Goal: Communication & Community: Answer question/provide support

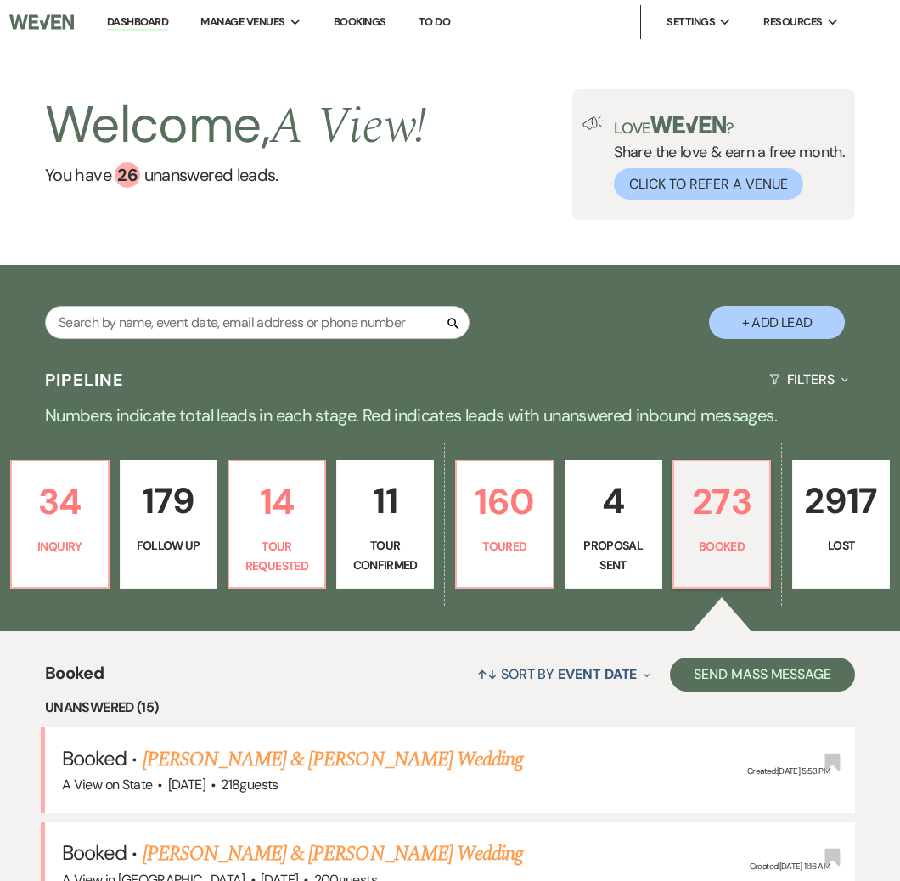
click at [300, 331] on input "text" at bounding box center [257, 322] width 425 height 33
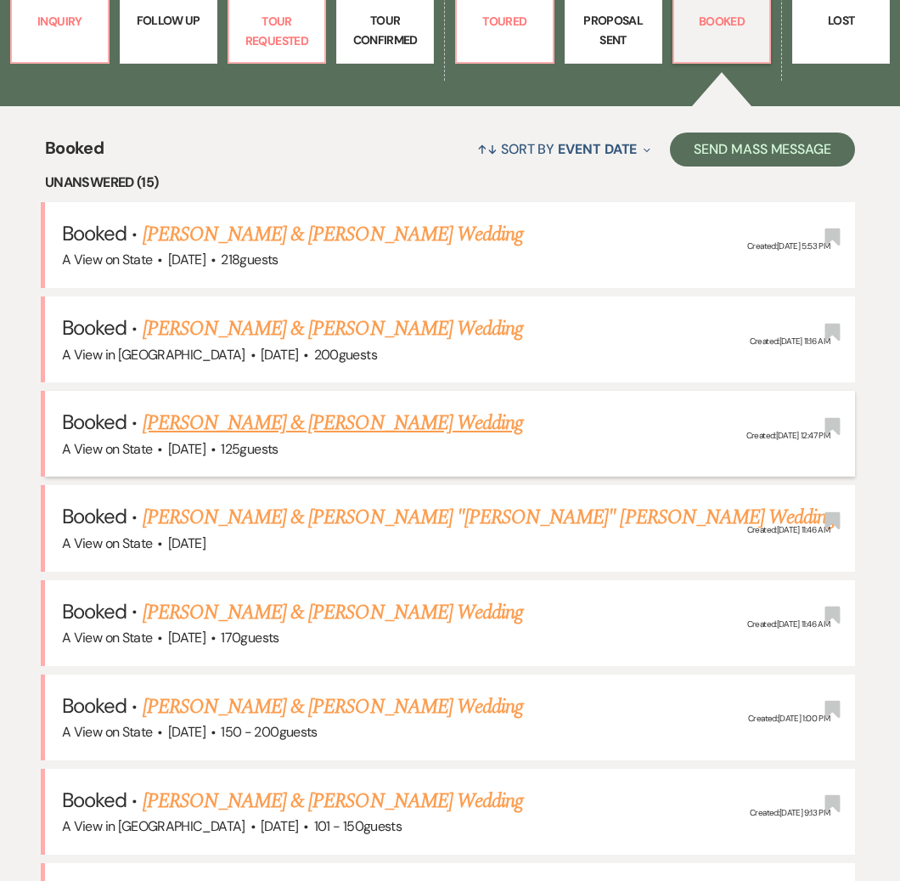
scroll to position [563, 0]
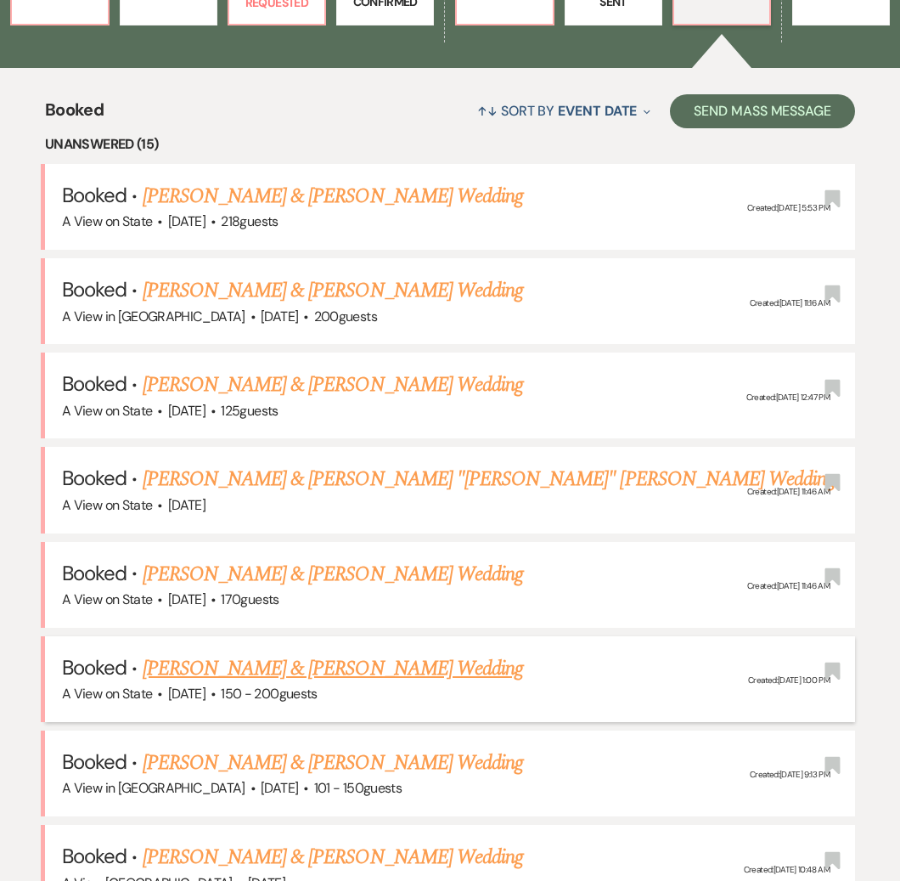
click at [305, 661] on link "[PERSON_NAME] & [PERSON_NAME] Wedding" at bounding box center [333, 668] width 380 height 31
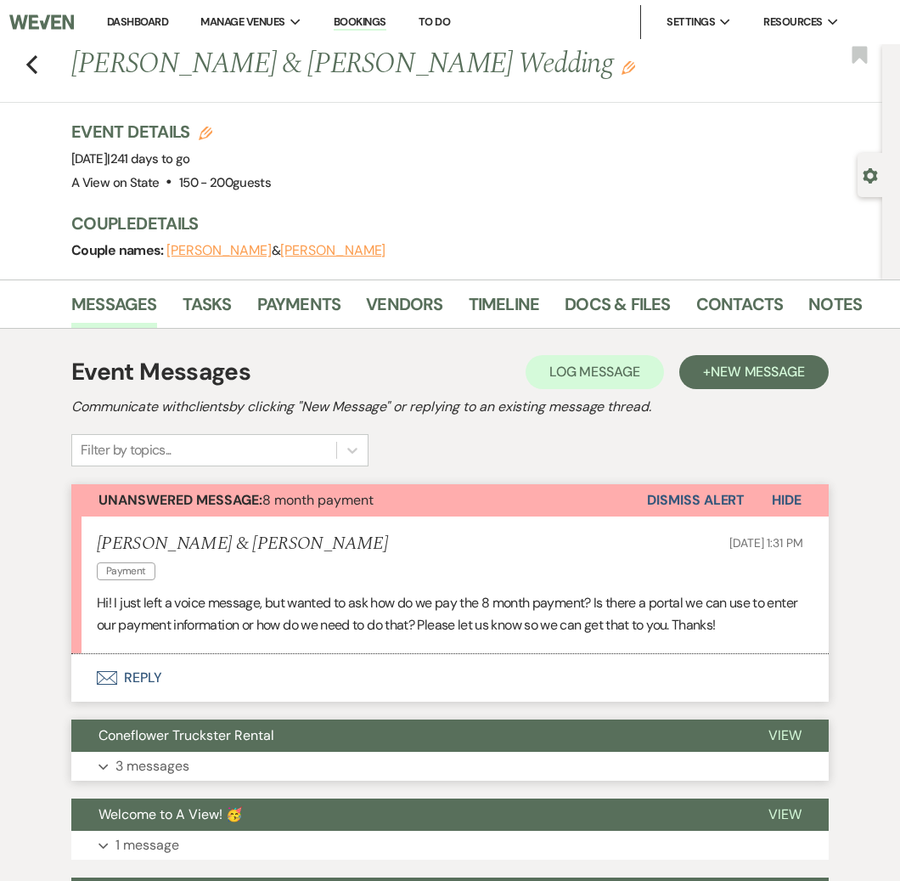
click at [301, 741] on button "Coneflower Truckster Rental" at bounding box center [406, 735] width 670 height 32
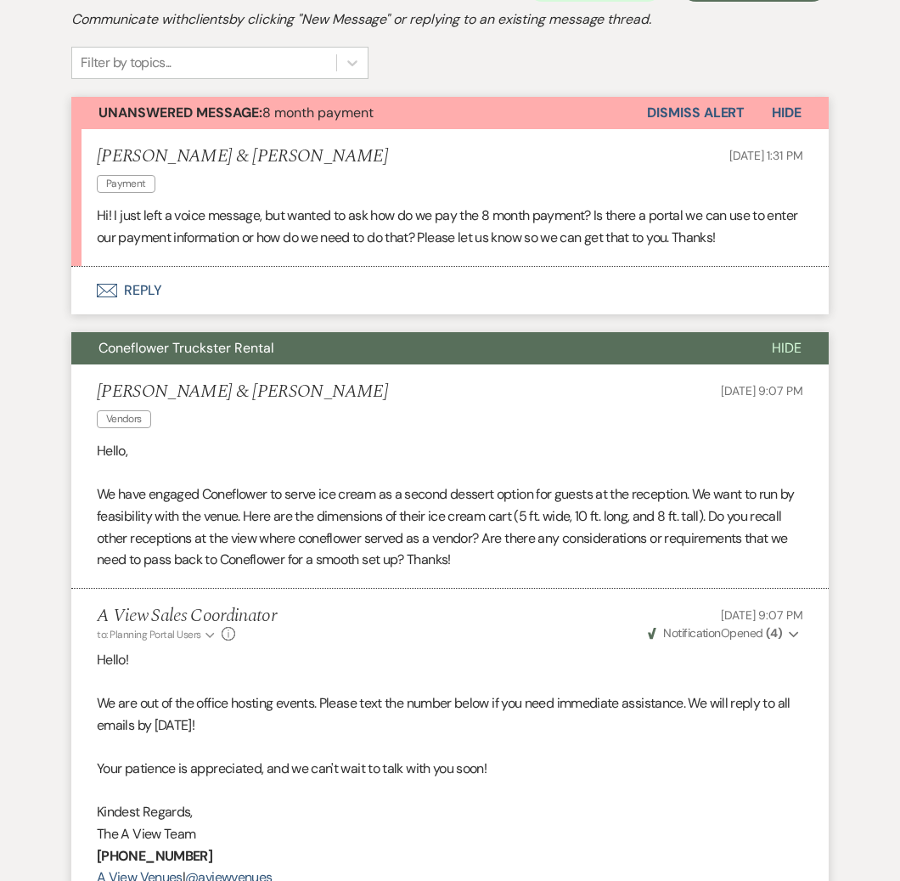
scroll to position [284, 0]
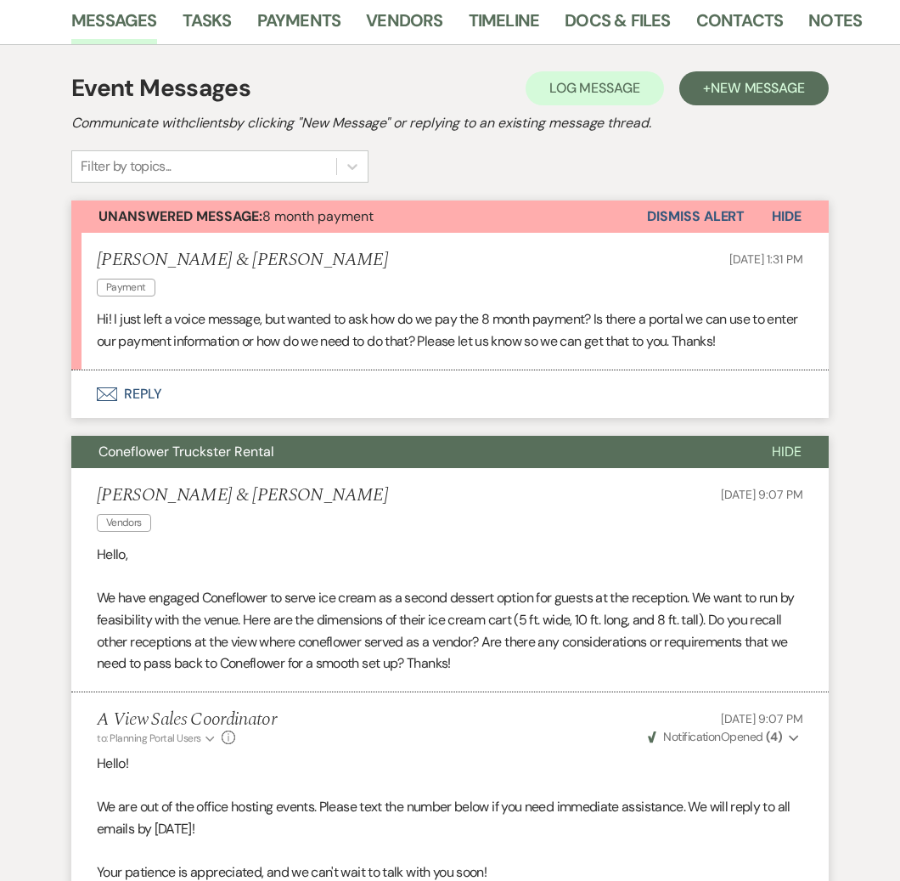
click at [355, 388] on button "Envelope Reply" at bounding box center [449, 394] width 757 height 48
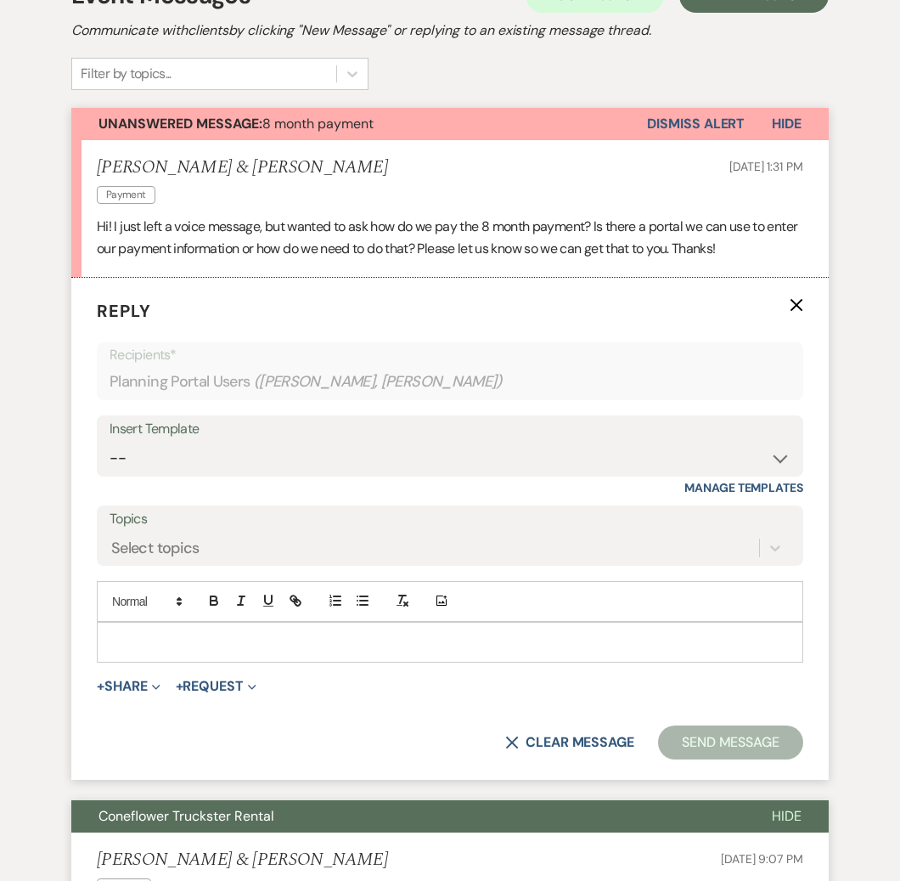
scroll to position [464, 0]
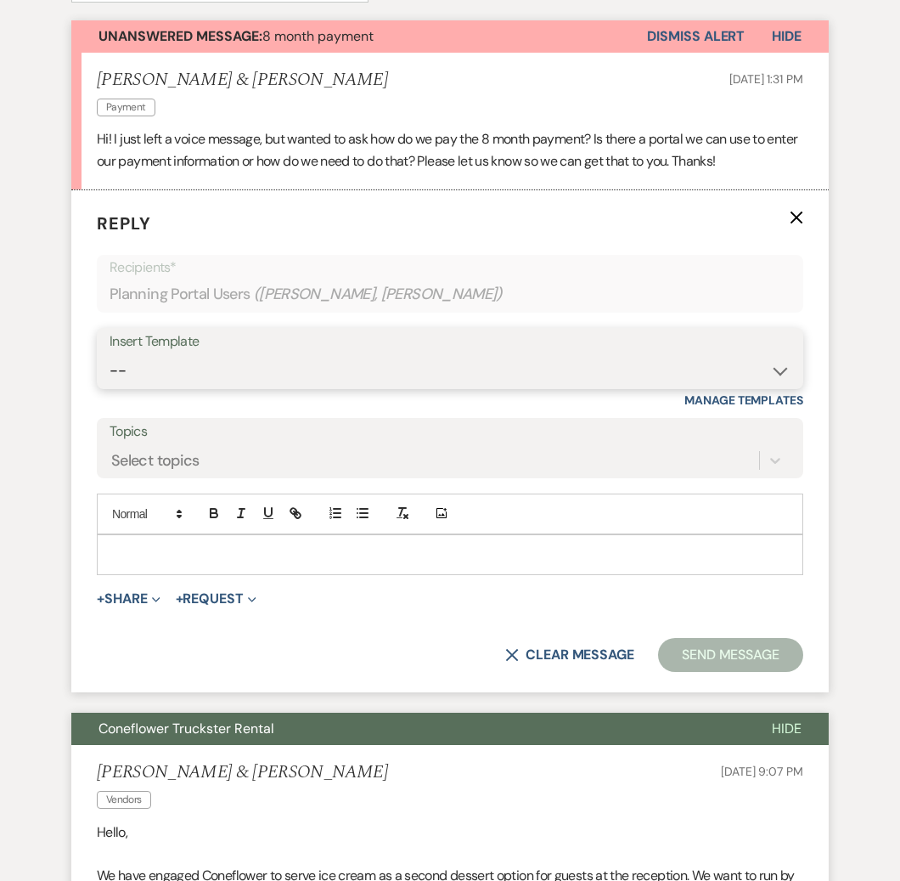
click at [335, 363] on select "-- Tour Confirmation Contract (Pre-Booked Leads) Out of office Inquiry Email Al…" at bounding box center [450, 370] width 681 height 33
select select "3704"
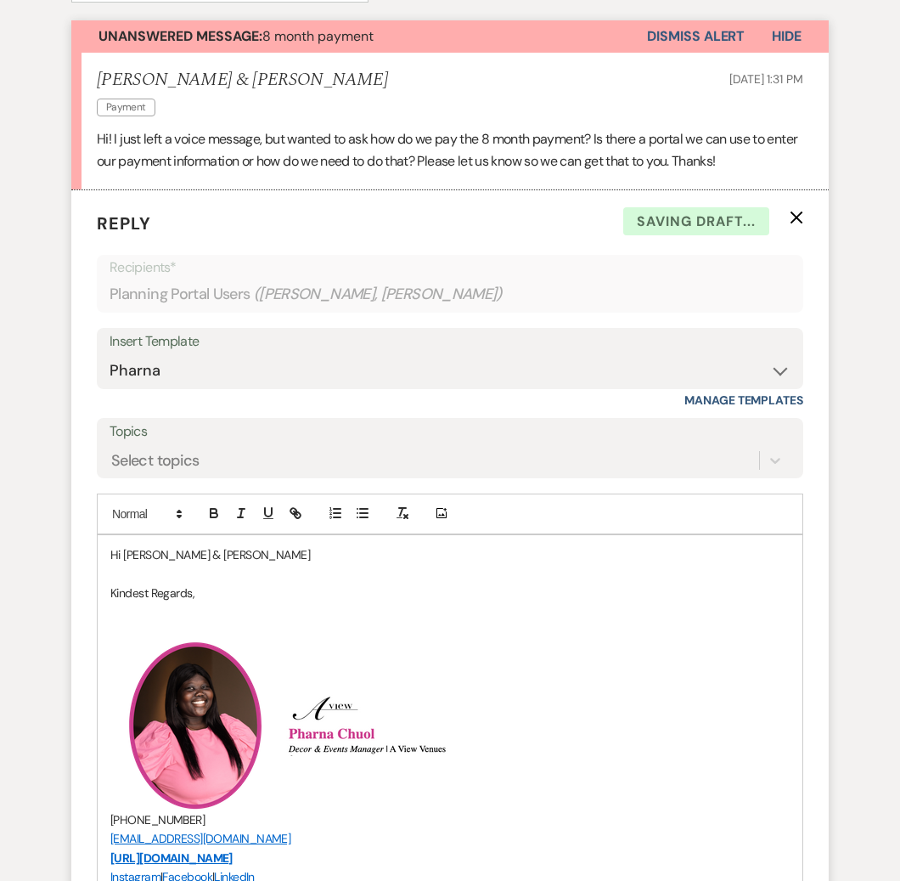
click at [222, 564] on p at bounding box center [449, 573] width 679 height 19
click at [221, 552] on p "Hi [PERSON_NAME] & [PERSON_NAME]" at bounding box center [449, 554] width 679 height 19
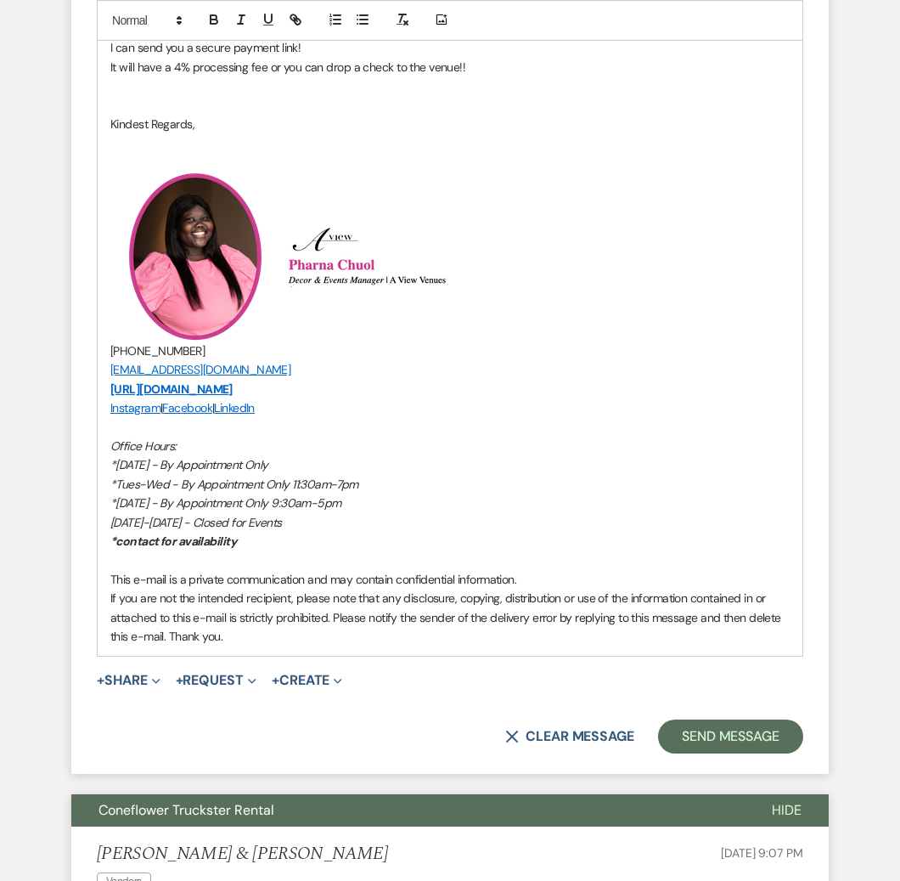
scroll to position [1003, 0]
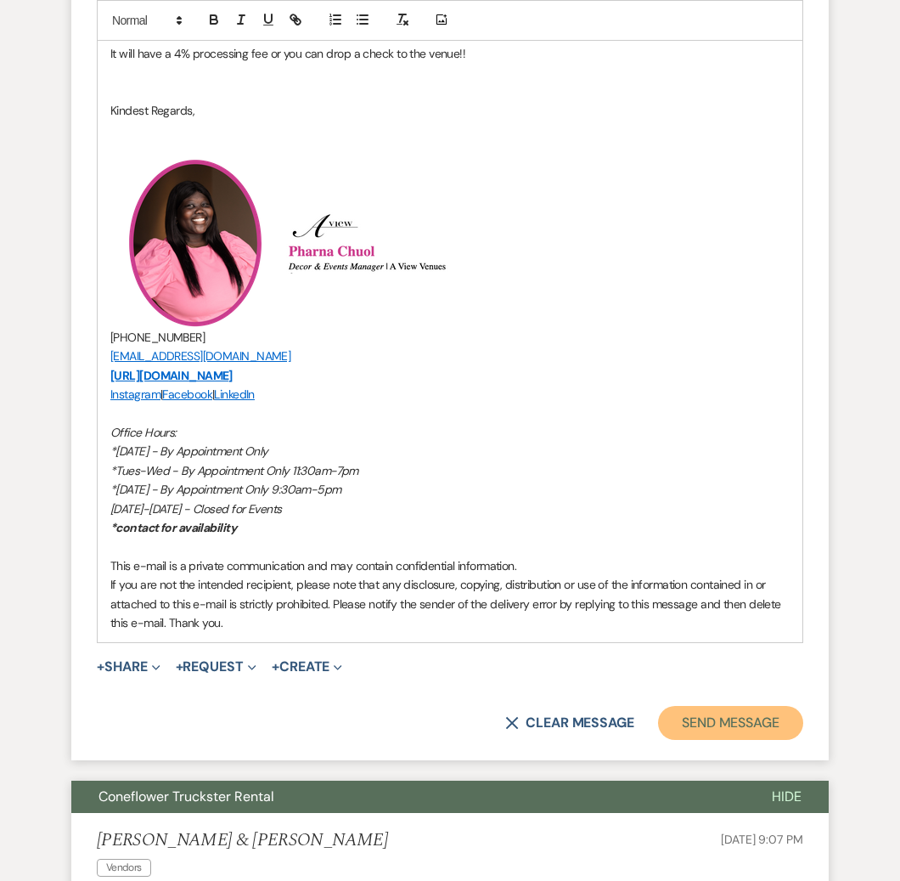
click at [728, 708] on button "Send Message" at bounding box center [730, 723] width 145 height 34
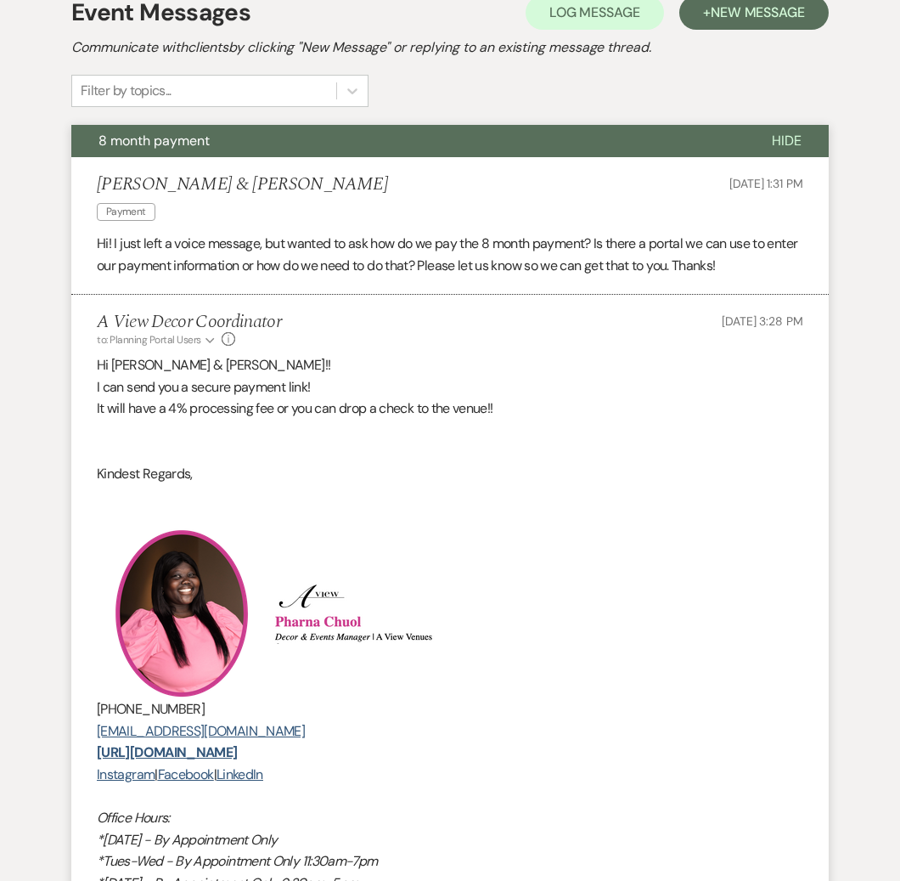
scroll to position [0, 0]
